Goal: Transaction & Acquisition: Book appointment/travel/reservation

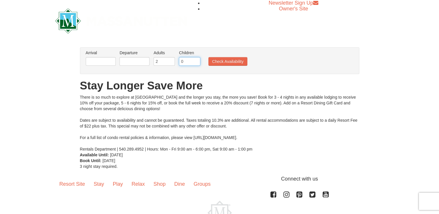
click at [186, 61] on input "0" at bounding box center [189, 61] width 21 height 9
type input "5"
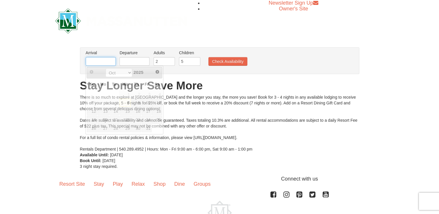
click at [99, 64] on input "text" at bounding box center [101, 61] width 30 height 9
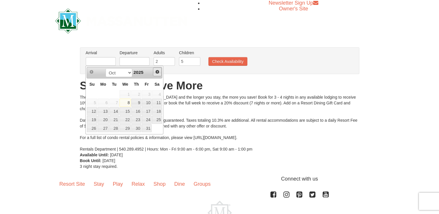
click at [159, 72] on span "Next" at bounding box center [157, 72] width 5 height 5
click at [148, 120] on link "26" at bounding box center [147, 120] width 10 height 8
type input "12/26/2025"
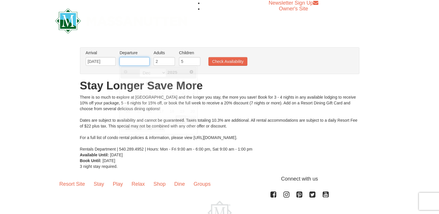
click at [132, 60] on input "text" at bounding box center [135, 61] width 30 height 9
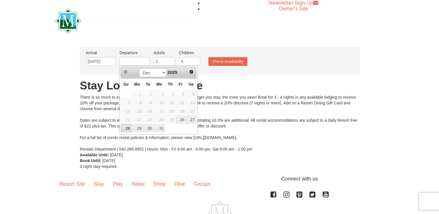
click at [128, 129] on link "28" at bounding box center [126, 128] width 10 height 8
type input "12/28/2025"
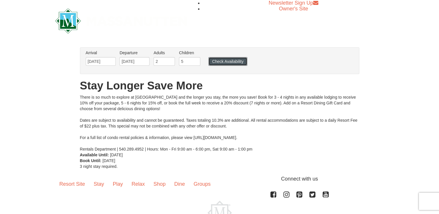
click at [228, 63] on button "Check Availability" at bounding box center [228, 61] width 39 height 9
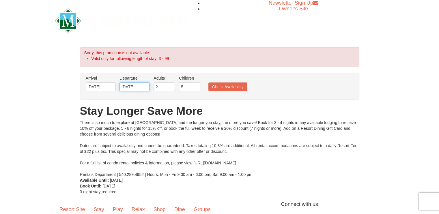
click at [126, 89] on input "12/28/2025" at bounding box center [135, 87] width 30 height 9
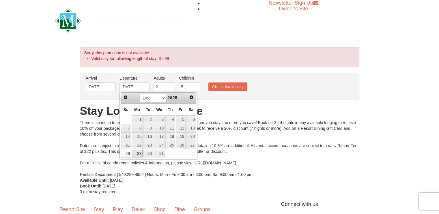
click at [135, 154] on link "29" at bounding box center [137, 154] width 11 height 8
type input "[DATE]"
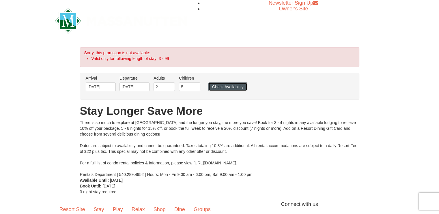
click at [220, 86] on button "Check Availability" at bounding box center [228, 87] width 39 height 9
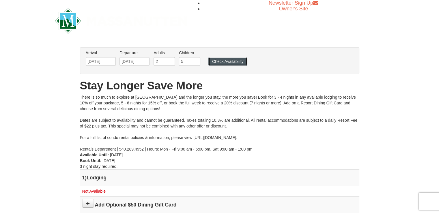
click at [221, 62] on button "Check Availability" at bounding box center [228, 61] width 39 height 9
click at [187, 63] on input "5" at bounding box center [189, 61] width 21 height 9
type input "4"
click at [226, 63] on button "Check Availability" at bounding box center [228, 61] width 39 height 9
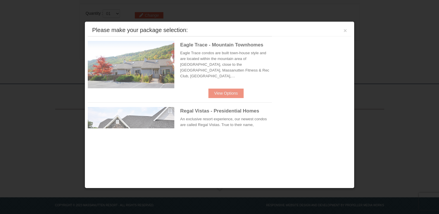
scroll to position [187, 0]
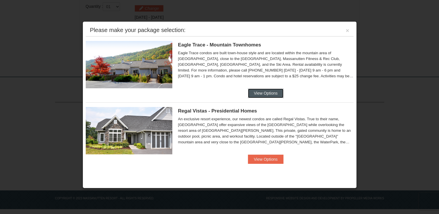
click at [270, 92] on button "View Options" at bounding box center [265, 93] width 35 height 9
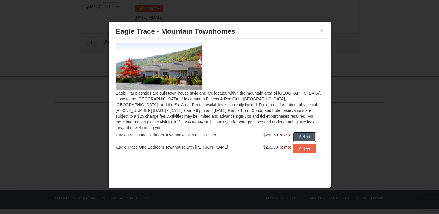
click at [301, 132] on button "Select" at bounding box center [304, 136] width 23 height 9
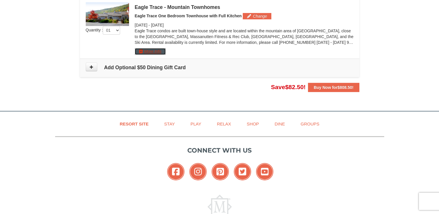
click at [153, 52] on button "More Info" at bounding box center [150, 51] width 31 height 6
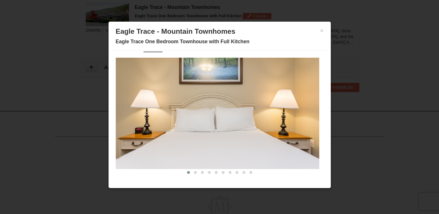
scroll to position [0, 0]
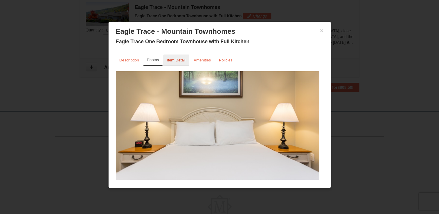
click at [175, 59] on small "Item Detail" at bounding box center [176, 60] width 19 height 4
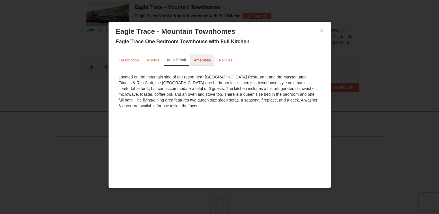
click at [202, 60] on small "Amenities" at bounding box center [202, 60] width 17 height 4
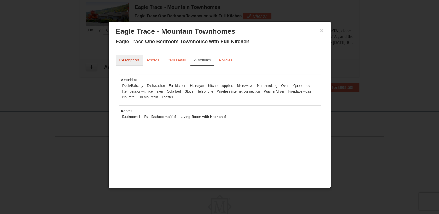
click at [132, 60] on small "Description" at bounding box center [130, 60] width 20 height 4
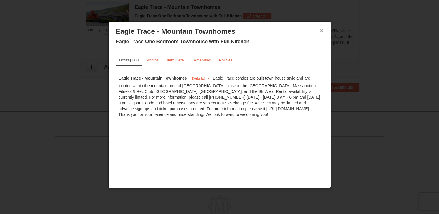
click at [322, 31] on button "×" at bounding box center [321, 31] width 3 height 6
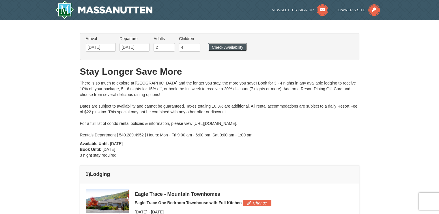
click at [232, 48] on button "Check Availability" at bounding box center [228, 47] width 38 height 8
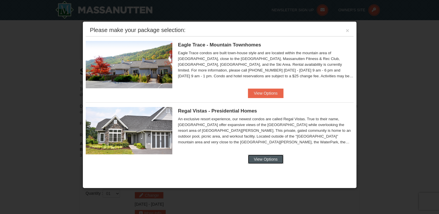
click at [267, 160] on button "View Options" at bounding box center [265, 159] width 35 height 9
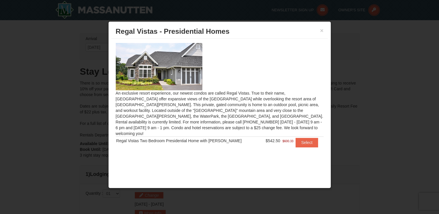
click at [294, 137] on td "Select" at bounding box center [308, 143] width 29 height 12
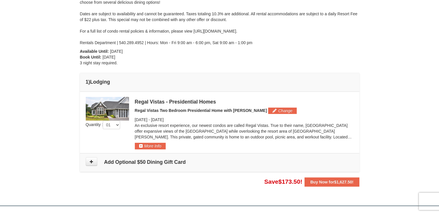
scroll to position [96, 0]
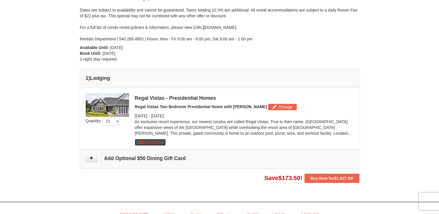
click at [146, 143] on button "More Info" at bounding box center [150, 142] width 31 height 6
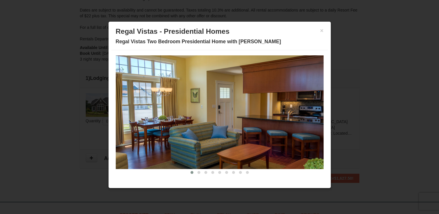
scroll to position [0, 0]
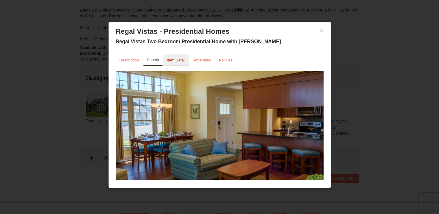
click at [173, 60] on small "Item Detail" at bounding box center [176, 60] width 19 height 4
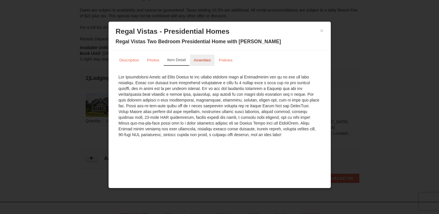
click at [198, 63] on link "Amenities" at bounding box center [202, 60] width 25 height 11
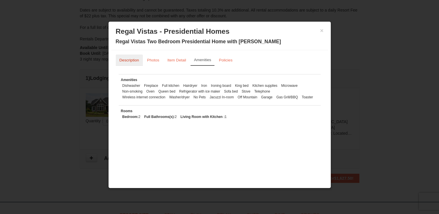
click at [124, 62] on small "Description" at bounding box center [130, 60] width 20 height 4
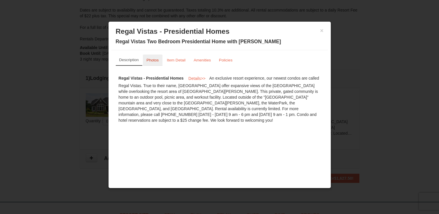
click at [151, 64] on link "Photos" at bounding box center [153, 60] width 20 height 11
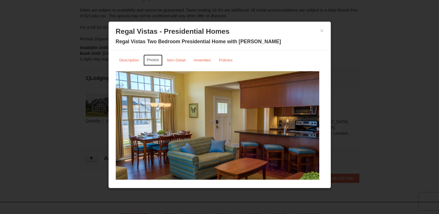
scroll to position [14, 0]
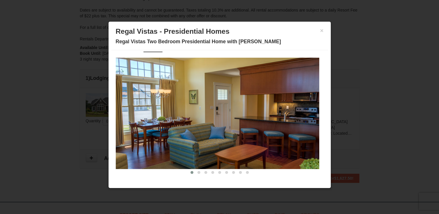
click at [305, 143] on img at bounding box center [218, 113] width 204 height 111
click at [196, 173] on button at bounding box center [199, 173] width 7 height 6
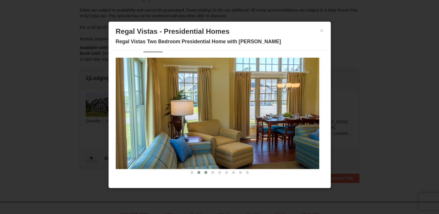
click at [204, 173] on button at bounding box center [205, 173] width 7 height 6
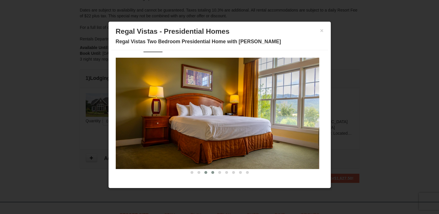
click at [211, 173] on span at bounding box center [212, 172] width 3 height 3
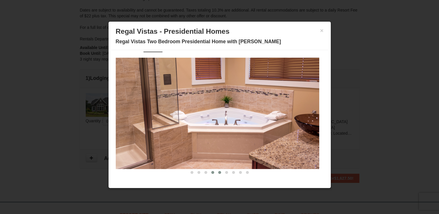
click at [218, 173] on span at bounding box center [219, 172] width 3 height 3
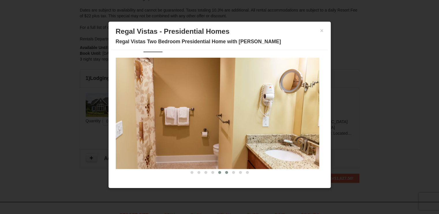
click at [225, 172] on span at bounding box center [226, 172] width 3 height 3
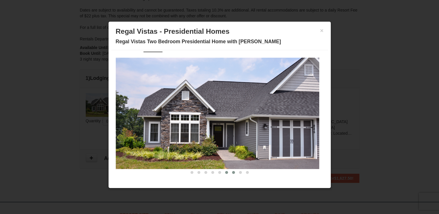
click at [232, 173] on span at bounding box center [233, 172] width 3 height 3
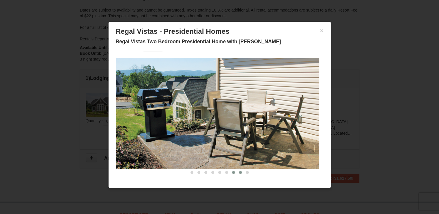
click at [237, 174] on button at bounding box center [240, 173] width 7 height 6
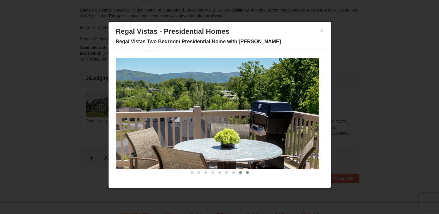
click at [246, 174] on button at bounding box center [247, 173] width 7 height 6
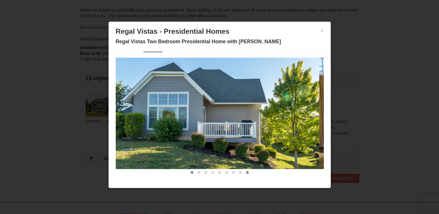
click at [191, 173] on span at bounding box center [192, 172] width 3 height 3
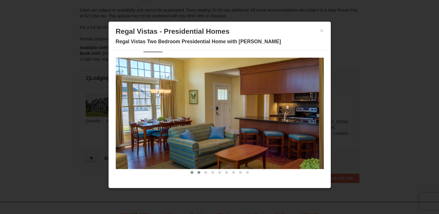
click at [198, 173] on span at bounding box center [199, 172] width 3 height 3
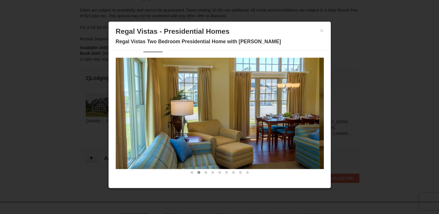
click at [198, 173] on span at bounding box center [199, 172] width 3 height 3
click at [202, 173] on button at bounding box center [205, 173] width 7 height 6
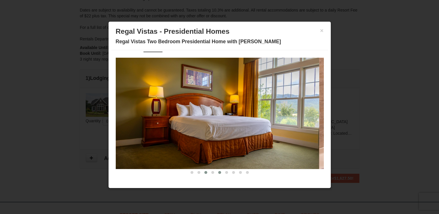
click at [216, 174] on button at bounding box center [219, 173] width 7 height 6
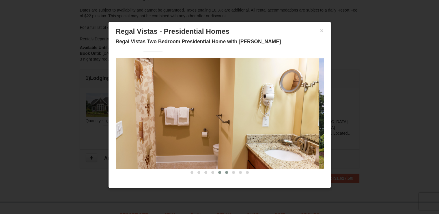
click at [225, 173] on span at bounding box center [226, 172] width 3 height 3
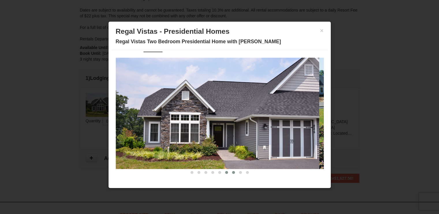
click at [232, 173] on span at bounding box center [233, 172] width 3 height 3
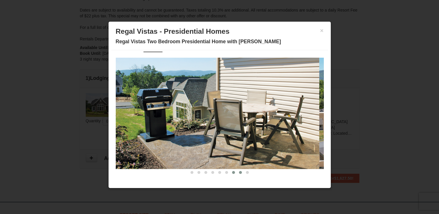
click at [239, 173] on span at bounding box center [240, 172] width 3 height 3
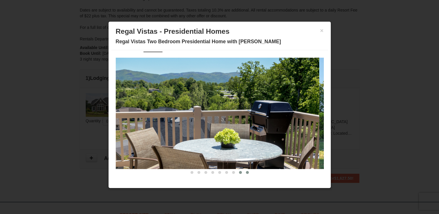
click at [244, 174] on button at bounding box center [247, 173] width 7 height 6
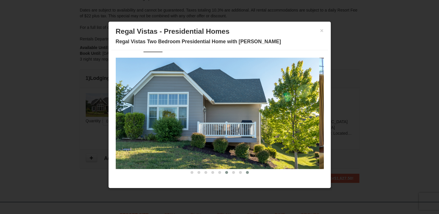
click at [223, 172] on button at bounding box center [226, 173] width 7 height 6
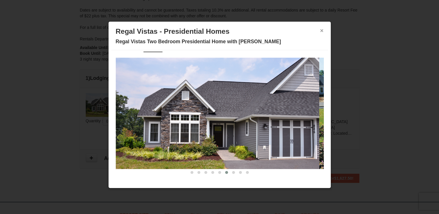
click at [321, 32] on button "×" at bounding box center [321, 31] width 3 height 6
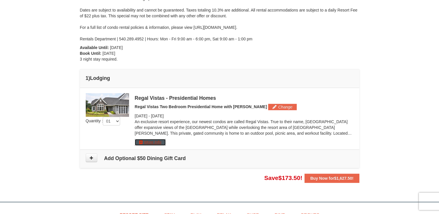
click at [147, 142] on button "More Info" at bounding box center [150, 142] width 31 height 6
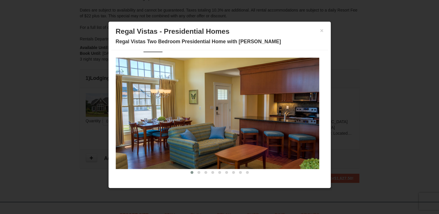
scroll to position [0, 0]
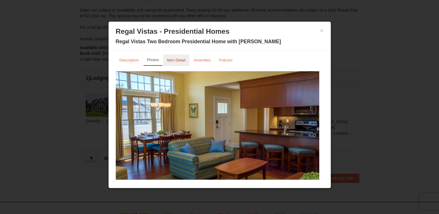
click at [179, 62] on small "Item Detail" at bounding box center [176, 60] width 19 height 4
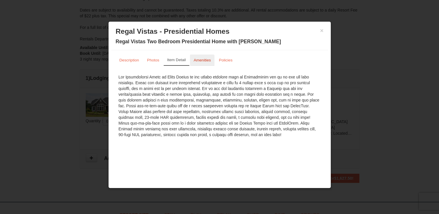
click at [197, 63] on link "Amenities" at bounding box center [202, 60] width 25 height 11
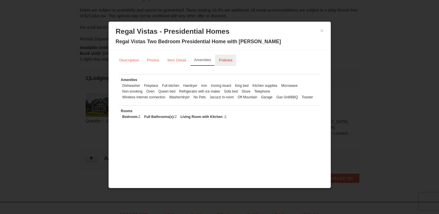
click at [222, 61] on small "Policies" at bounding box center [226, 60] width 14 height 4
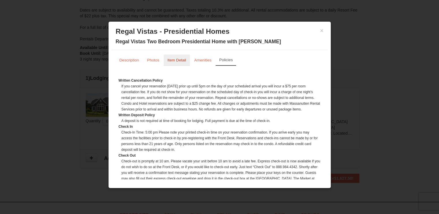
click at [175, 62] on small "Item Detail" at bounding box center [176, 60] width 19 height 4
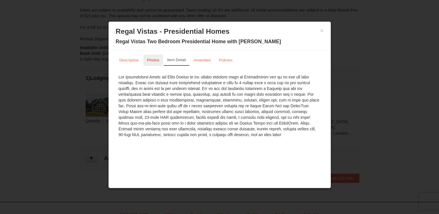
click at [151, 60] on small "Photos" at bounding box center [153, 60] width 12 height 4
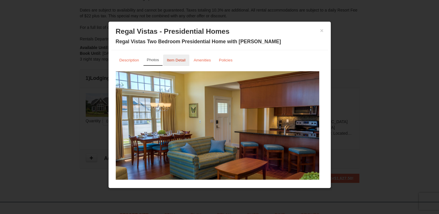
click at [178, 58] on small "Item Detail" at bounding box center [176, 60] width 19 height 4
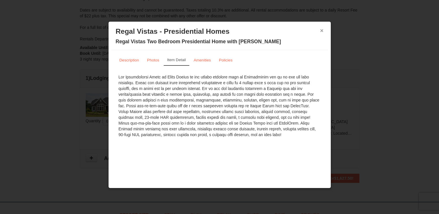
click at [323, 30] on button "×" at bounding box center [321, 31] width 3 height 6
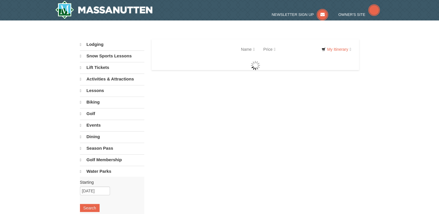
select select "10"
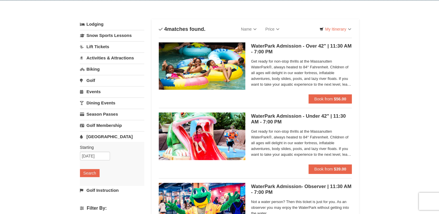
scroll to position [15, 0]
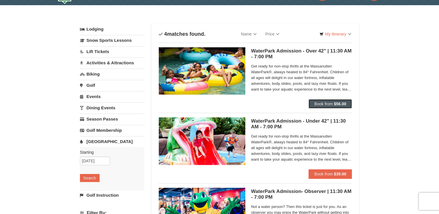
click at [345, 107] on button "Book from $56.00" at bounding box center [331, 103] width 44 height 9
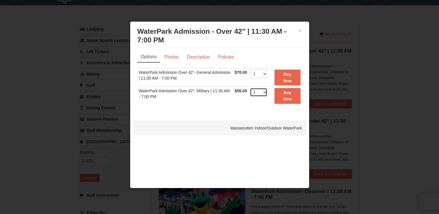
click at [263, 93] on select "1 2 3 4 5 6 7 8 9 10 11 12 13 14 15 16 17 18 19 20 21 22" at bounding box center [258, 92] width 17 height 9
select select "3"
click at [250, 88] on select "1 2 3 4 5 6 7 8 9 10 11 12 13 14 15 16 17 18 19 20 21 22" at bounding box center [258, 92] width 17 height 9
click at [198, 59] on link "Description" at bounding box center [198, 57] width 31 height 11
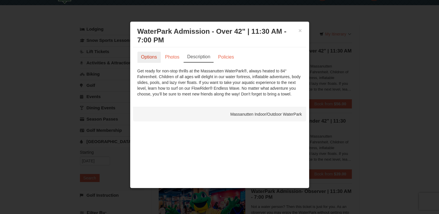
click at [151, 57] on link "Options" at bounding box center [148, 57] width 23 height 11
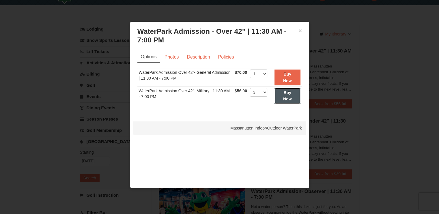
click at [285, 95] on button "Buy Now" at bounding box center [288, 96] width 26 height 16
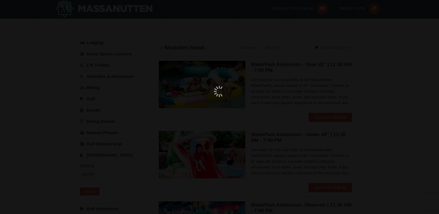
scroll to position [2, 0]
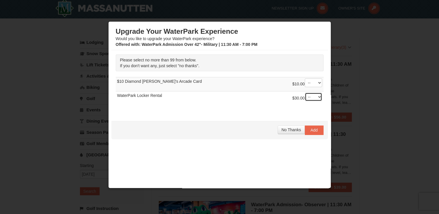
click at [310, 98] on select "-- 01 02 03 04 05 06 07 08" at bounding box center [313, 97] width 17 height 9
click at [243, 100] on td "$30.00 -- 01 02 03 04 05 06" at bounding box center [220, 99] width 208 height 14
click at [282, 129] on span "No Thanks" at bounding box center [291, 130] width 19 height 5
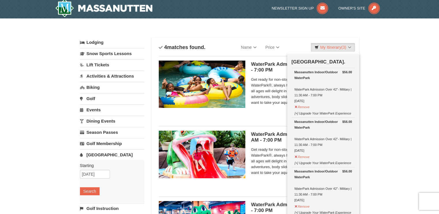
click at [426, 64] on div "× Categories List Filter My Itinerary (3) Check Out Now Water Park Pass. $56.00…" at bounding box center [219, 185] width 439 height 335
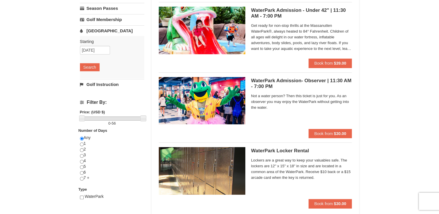
scroll to position [124, 0]
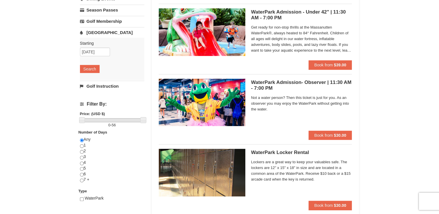
click at [211, 103] on img at bounding box center [202, 102] width 87 height 47
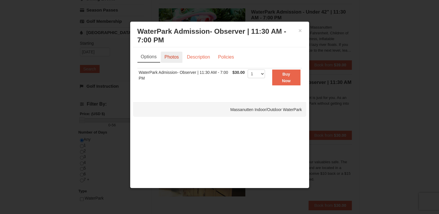
click at [170, 56] on link "Photos" at bounding box center [172, 57] width 22 height 11
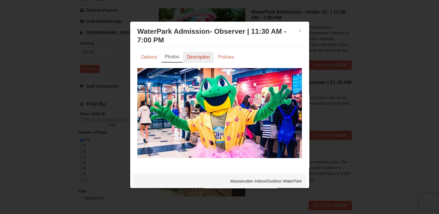
click at [196, 59] on link "Description" at bounding box center [198, 57] width 31 height 11
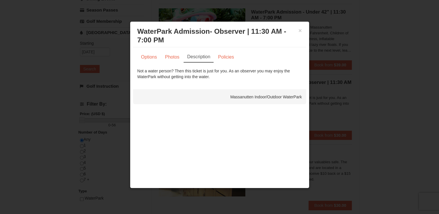
click at [303, 32] on div "× WaterPark Admission- Observer | 11:30 AM - 7:00 PM Massanutten Indoor/Outdoor…" at bounding box center [219, 36] width 173 height 23
click at [301, 31] on button "×" at bounding box center [300, 31] width 3 height 6
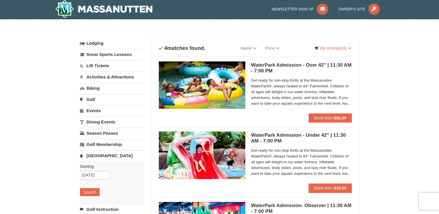
scroll to position [0, 0]
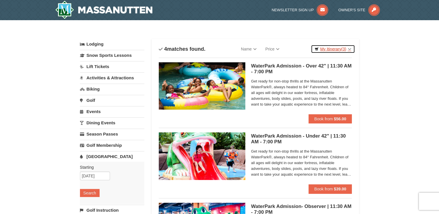
click at [328, 49] on link "My Itinerary (3)" at bounding box center [333, 49] width 44 height 9
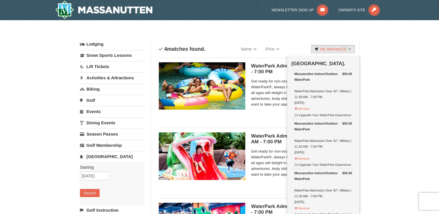
click at [107, 65] on link "Lift Tickets" at bounding box center [112, 66] width 64 height 11
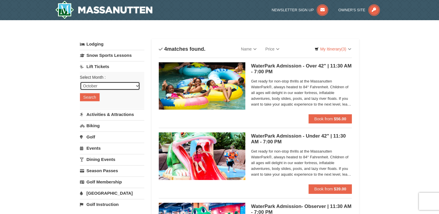
click at [116, 87] on select "October November December January February March April May June July August Sep…" at bounding box center [110, 86] width 60 height 9
click at [126, 70] on link "Lift Tickets" at bounding box center [112, 66] width 64 height 11
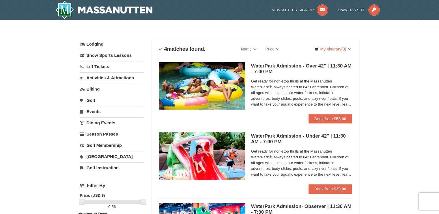
click at [125, 79] on link "Activities & Attractions" at bounding box center [112, 77] width 64 height 11
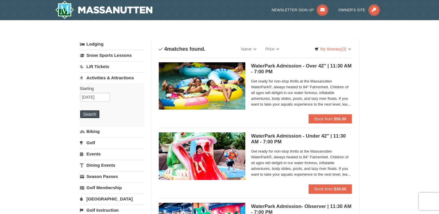
click at [89, 116] on button "Search" at bounding box center [90, 114] width 20 height 8
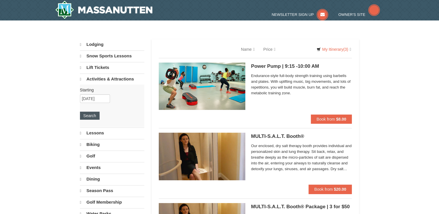
select select "10"
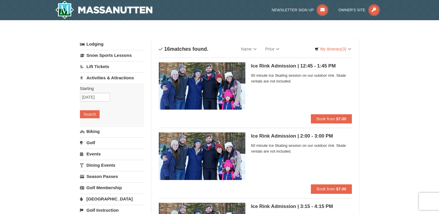
click at [97, 134] on link "Biking" at bounding box center [112, 131] width 64 height 11
click at [92, 124] on button "Search" at bounding box center [90, 126] width 20 height 8
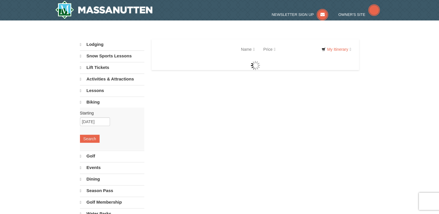
select select "10"
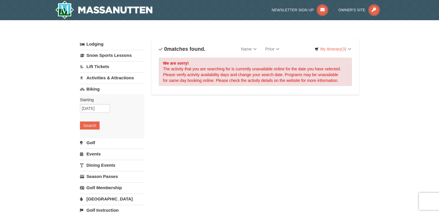
click at [103, 202] on link "[GEOGRAPHIC_DATA]" at bounding box center [112, 199] width 64 height 11
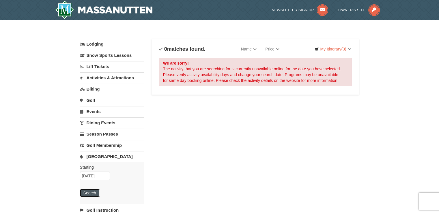
click at [90, 193] on button "Search" at bounding box center [90, 193] width 20 height 8
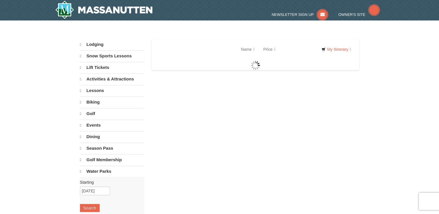
select select "10"
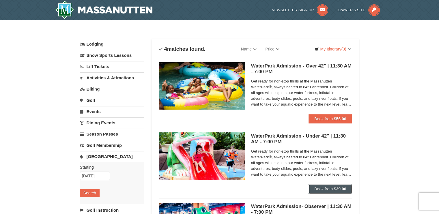
click at [342, 187] on strong "$39.00" at bounding box center [340, 189] width 12 height 5
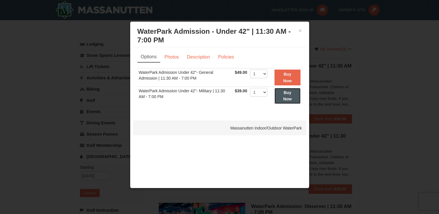
click at [289, 97] on strong "Buy Now" at bounding box center [287, 95] width 9 height 11
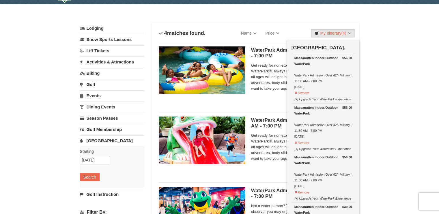
scroll to position [15, 0]
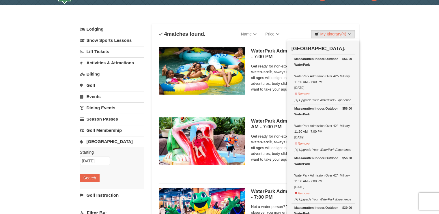
click at [397, 95] on div "× Categories List Filter My Itinerary (4) Check Out Now [GEOGRAPHIC_DATA]. $56.…" at bounding box center [219, 172] width 439 height 335
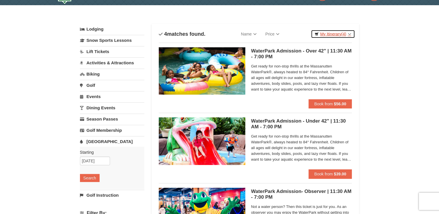
click at [349, 34] on link "My Itinerary (4)" at bounding box center [333, 34] width 44 height 9
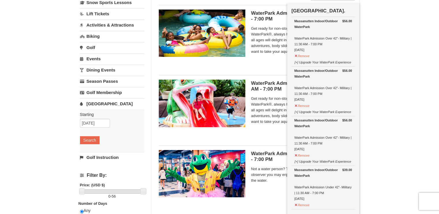
scroll to position [85, 0]
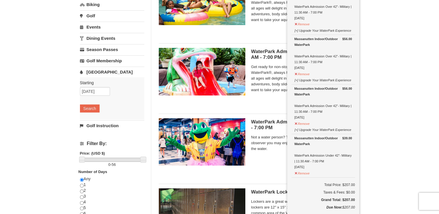
click at [391, 83] on div "× Categories List Filter My Itinerary (4) Check Out Now [GEOGRAPHIC_DATA]. $56.…" at bounding box center [219, 103] width 439 height 335
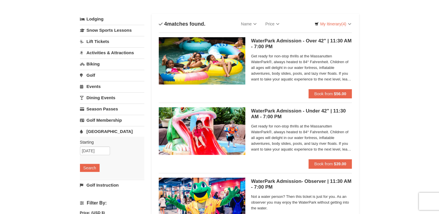
scroll to position [10, 0]
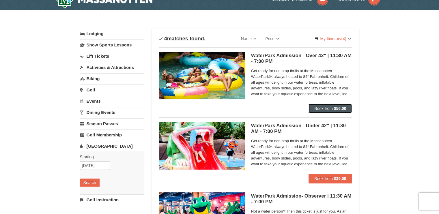
click at [333, 109] on button "Book from $56.00" at bounding box center [331, 108] width 44 height 9
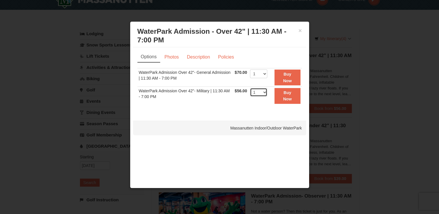
click at [261, 92] on select "1 2 3 4 5 6 7 8 9 10 11 12 13 14 15 16 17 18 19 20 21 22" at bounding box center [258, 92] width 17 height 9
select select "3"
click at [250, 88] on select "1 2 3 4 5 6 7 8 9 10 11 12 13 14 15 16 17 18 19 20 21 22" at bounding box center [258, 92] width 17 height 9
click at [296, 100] on button "Buy Now" at bounding box center [288, 96] width 26 height 16
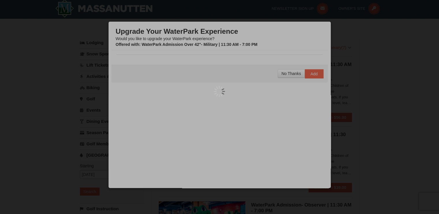
scroll to position [2, 0]
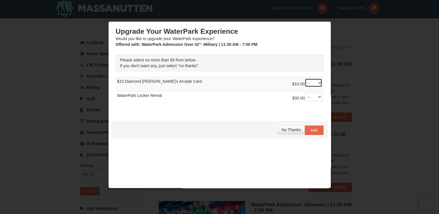
click at [311, 81] on select "-- 01 02 03 04 05 06 07 08" at bounding box center [313, 83] width 17 height 9
select select "3"
click at [305, 79] on select "-- 01 02 03 04 05 06 07 08" at bounding box center [313, 83] width 17 height 9
click at [305, 130] on button "Add" at bounding box center [314, 130] width 19 height 9
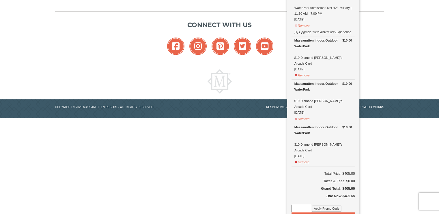
scroll to position [375, 0]
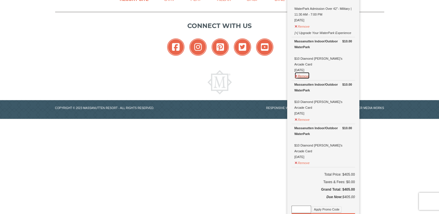
click at [296, 72] on button "Remove" at bounding box center [303, 75] width 16 height 7
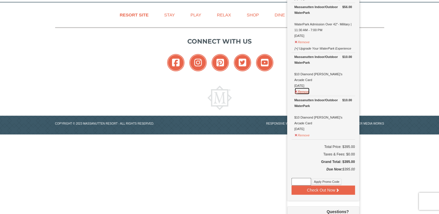
click at [295, 88] on button "Remove" at bounding box center [303, 91] width 16 height 7
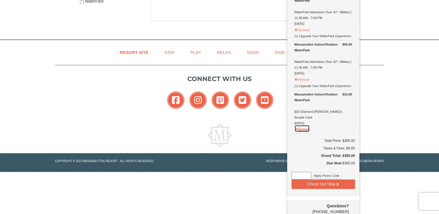
click at [295, 125] on button "Remove" at bounding box center [303, 128] width 16 height 7
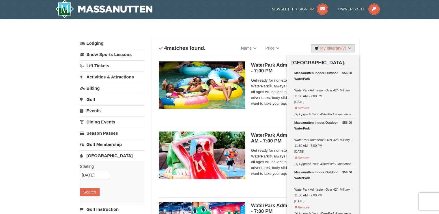
scroll to position [0, 0]
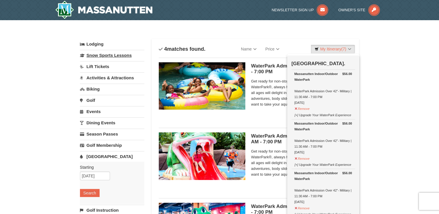
click at [135, 56] on link "Snow Sports Lessons" at bounding box center [112, 55] width 64 height 11
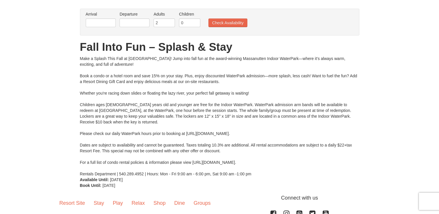
scroll to position [40, 0]
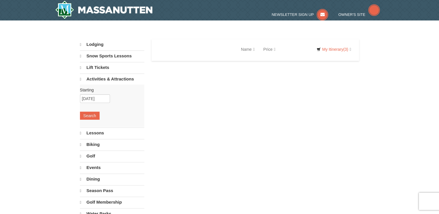
select select "10"
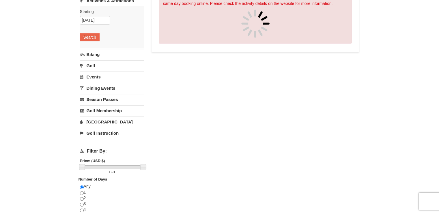
scroll to position [77, 0]
click at [83, 121] on link "[GEOGRAPHIC_DATA]" at bounding box center [112, 121] width 64 height 11
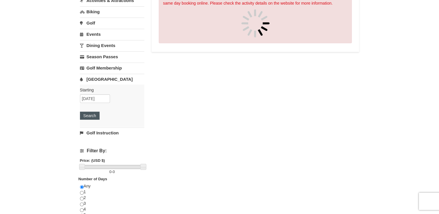
click at [85, 118] on button "Search" at bounding box center [90, 116] width 20 height 8
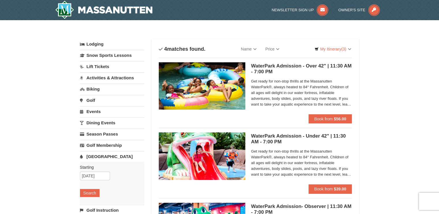
click at [96, 124] on link "Dining Events" at bounding box center [112, 123] width 64 height 11
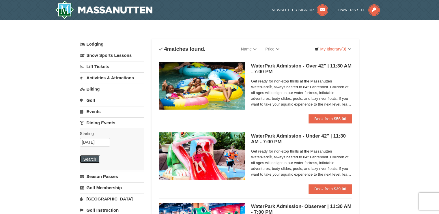
click at [90, 162] on button "Search" at bounding box center [90, 159] width 20 height 8
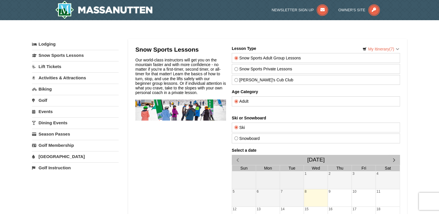
click at [234, 82] on div "[PERSON_NAME]'s Cub Club" at bounding box center [316, 80] width 168 height 10
click at [235, 80] on input "[PERSON_NAME]'s Cub Club" at bounding box center [236, 80] width 4 height 4
radio input "true"
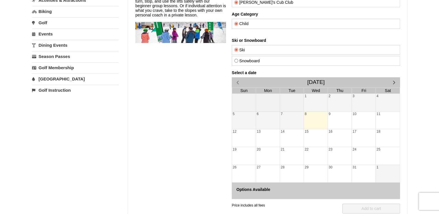
scroll to position [78, 0]
click at [392, 82] on span "button" at bounding box center [394, 82] width 6 height 6
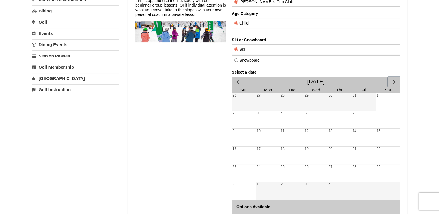
click at [392, 82] on span "button" at bounding box center [394, 82] width 6 height 6
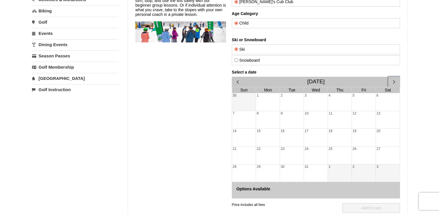
click at [384, 157] on div "27" at bounding box center [388, 156] width 24 height 18
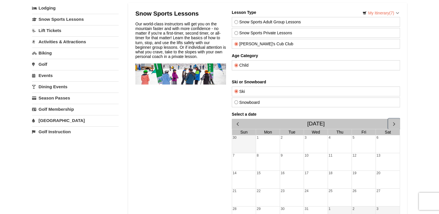
scroll to position [28, 0]
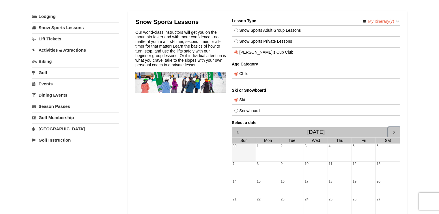
click at [341, 147] on div "4" at bounding box center [340, 153] width 24 height 18
click at [237, 132] on span "button" at bounding box center [237, 132] width 6 height 6
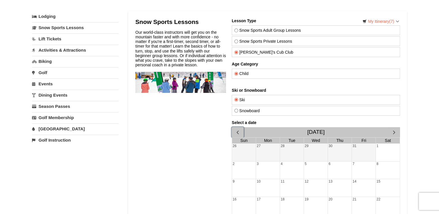
click at [237, 132] on span "button" at bounding box center [237, 132] width 6 height 6
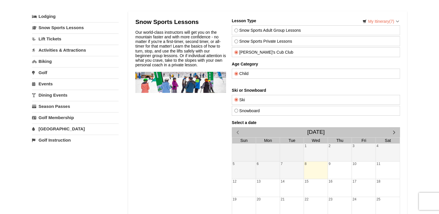
click at [314, 168] on div "8" at bounding box center [316, 171] width 24 height 18
click at [44, 41] on link "Lift Tickets" at bounding box center [75, 38] width 87 height 11
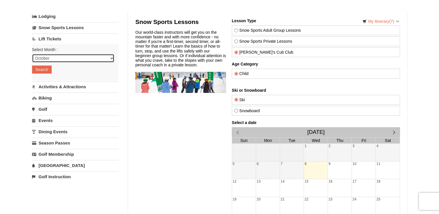
click at [44, 58] on select "October November December January February March April May June July August Sep…" at bounding box center [73, 58] width 82 height 9
select select "12"
click at [32, 54] on select "October November December January February March April May June July August Sep…" at bounding box center [73, 58] width 82 height 9
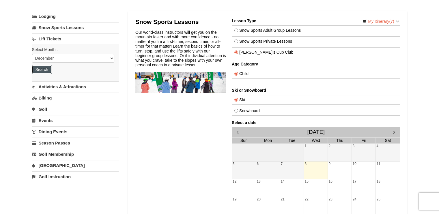
click at [40, 69] on button "Search" at bounding box center [42, 70] width 20 height 8
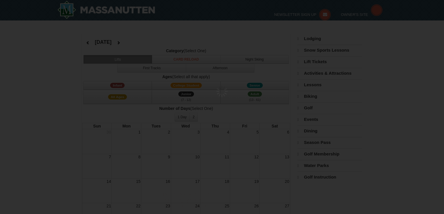
select select "12"
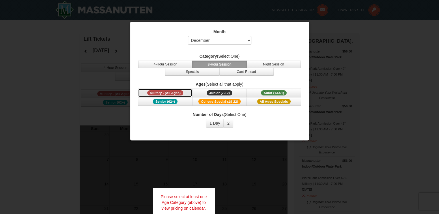
click at [158, 93] on span "Military - (All Ages)" at bounding box center [165, 92] width 36 height 5
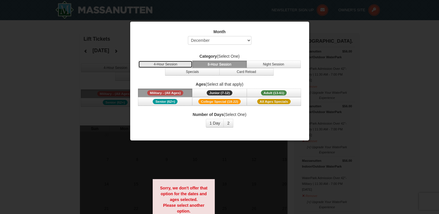
click at [159, 62] on button "4-Hour Session" at bounding box center [165, 65] width 54 height 8
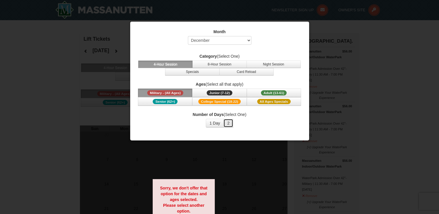
click at [230, 121] on button "2" at bounding box center [229, 123] width 10 height 9
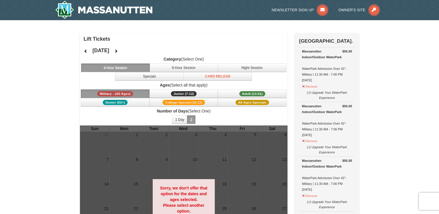
click at [191, 122] on button "2" at bounding box center [191, 120] width 8 height 9
click at [186, 92] on span "Junior (7-12)" at bounding box center [184, 93] width 26 height 5
click at [109, 12] on img at bounding box center [104, 10] width 98 height 18
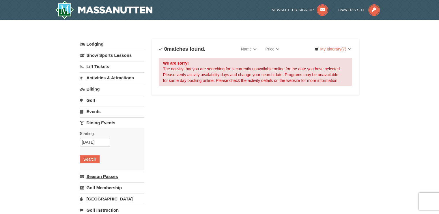
click at [111, 177] on link "Season Passes" at bounding box center [112, 176] width 64 height 11
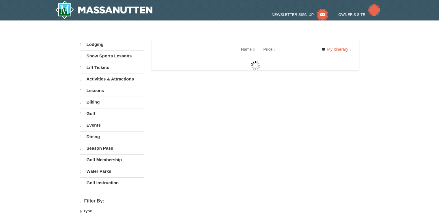
select select "10"
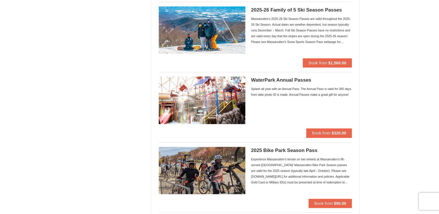
scroll to position [409, 0]
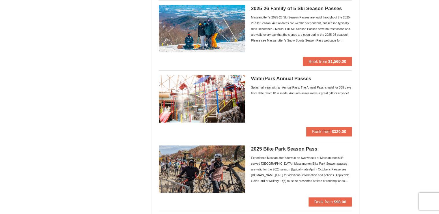
drag, startPoint x: 437, startPoint y: 92, endPoint x: 439, endPoint y: 101, distance: 9.3
click at [439, 101] on html "Browser Not Supported We notice you are using a browser which will not provide …" at bounding box center [219, 157] width 439 height 1132
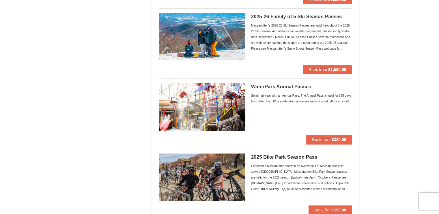
scroll to position [397, 0]
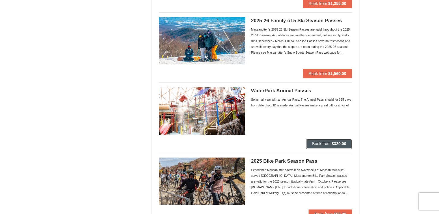
click at [330, 144] on button "Book from $320.00" at bounding box center [329, 143] width 46 height 9
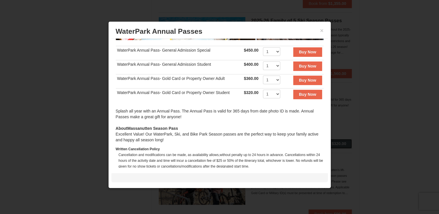
scroll to position [118, 0]
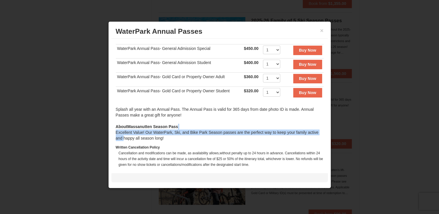
drag, startPoint x: 331, startPoint y: 125, endPoint x: 331, endPoint y: 132, distance: 6.6
click at [331, 132] on div "× WaterPark Annual Passes ‹ › WaterPark Annual Pass- General Admission Special …" at bounding box center [219, 104] width 223 height 167
click at [275, 131] on div "About Massanutten Season Pass Excellent Value! Our WaterPark, Ski, and Bike Par…" at bounding box center [220, 132] width 208 height 17
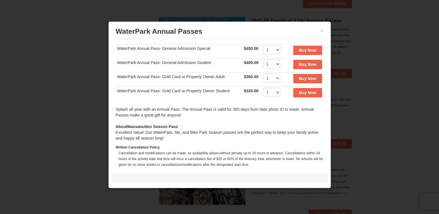
scroll to position [172, 0]
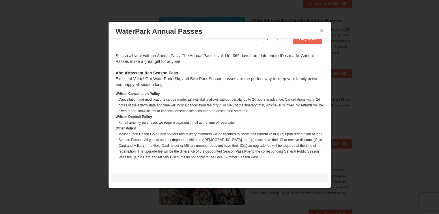
click at [323, 30] on button "×" at bounding box center [321, 31] width 3 height 6
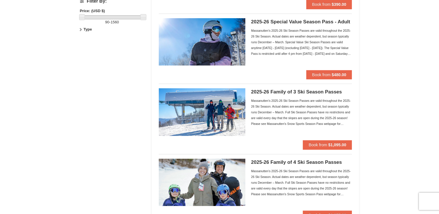
scroll to position [0, 0]
